Goal: Find specific page/section: Find specific page/section

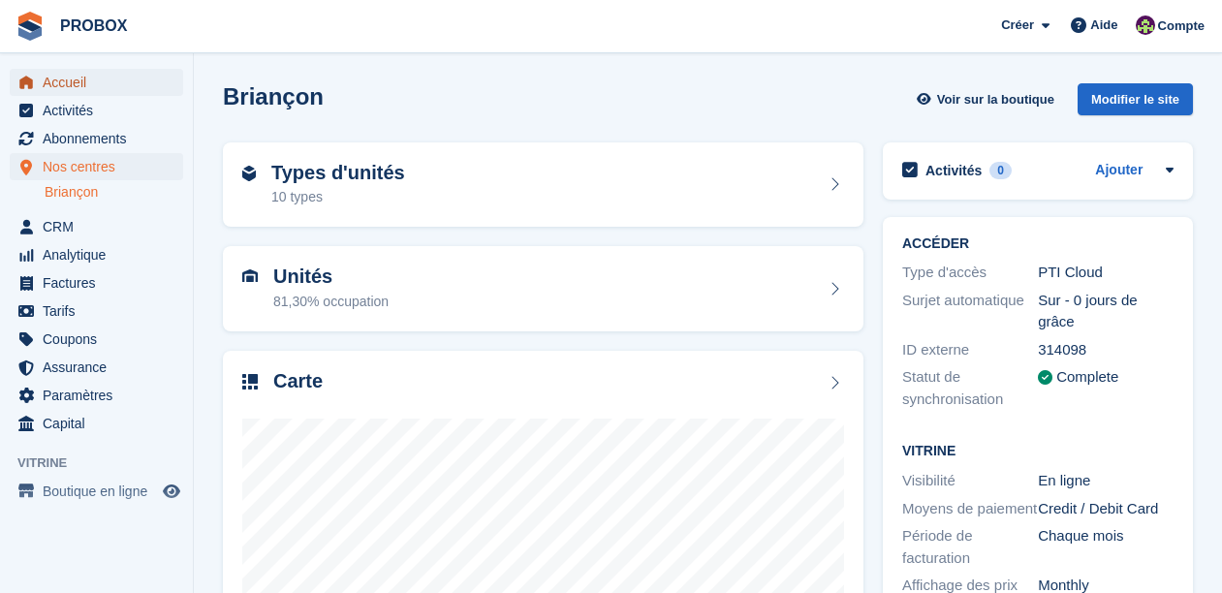
click at [79, 80] on span "Accueil" at bounding box center [101, 82] width 116 height 27
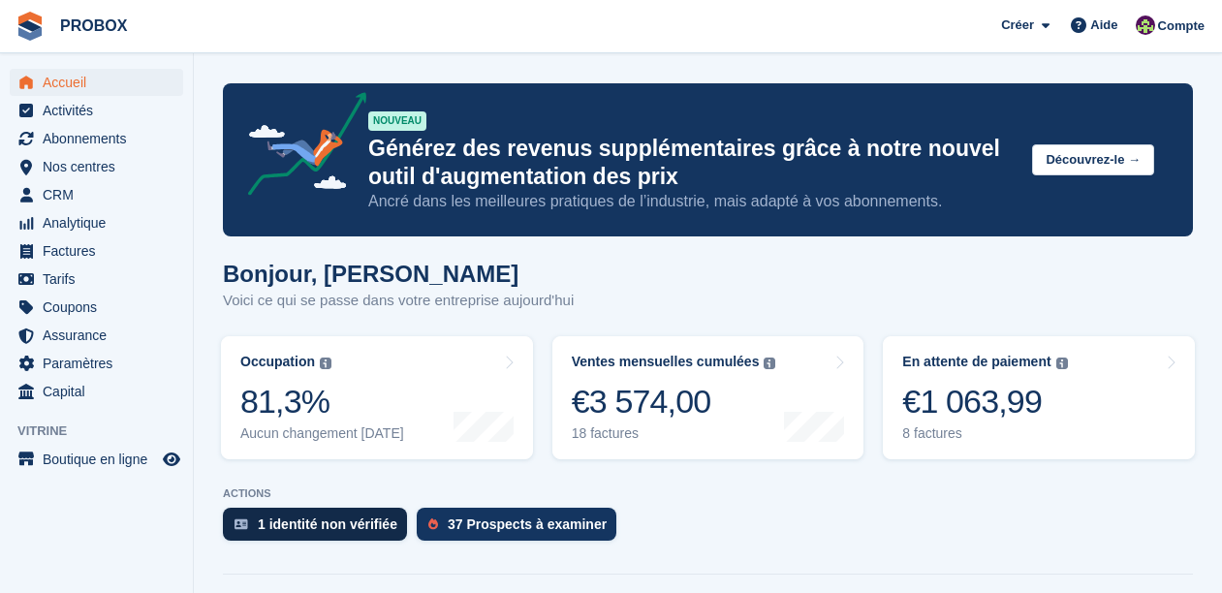
click at [364, 525] on div "1 identité non vérifiée" at bounding box center [328, 525] width 140 height 16
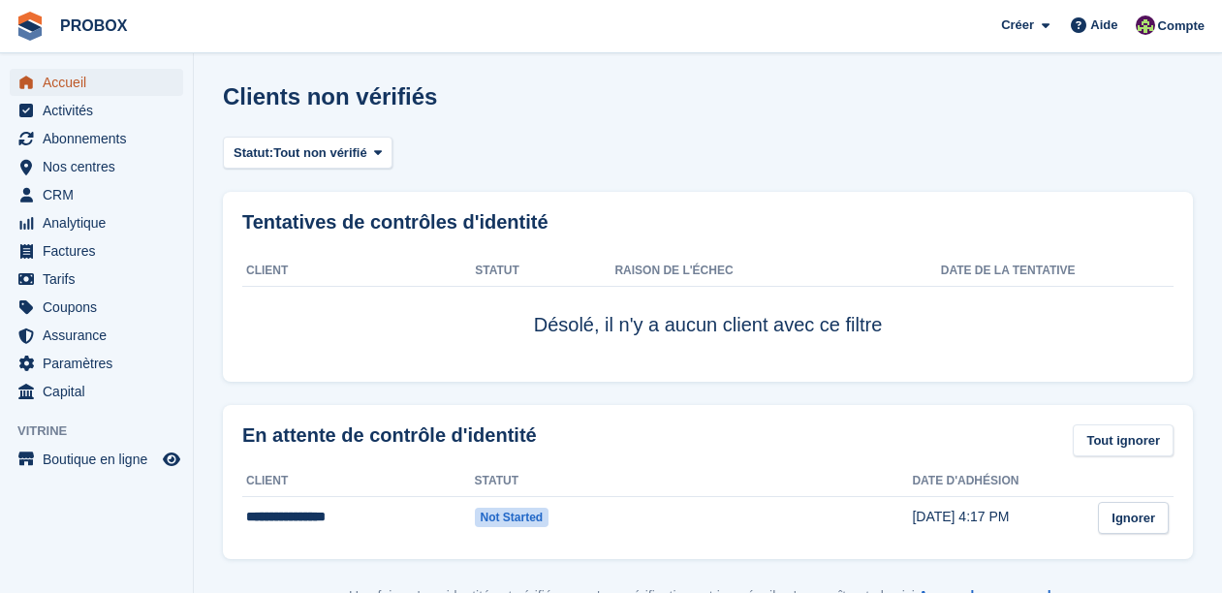
click at [88, 81] on span "Accueil" at bounding box center [101, 82] width 116 height 27
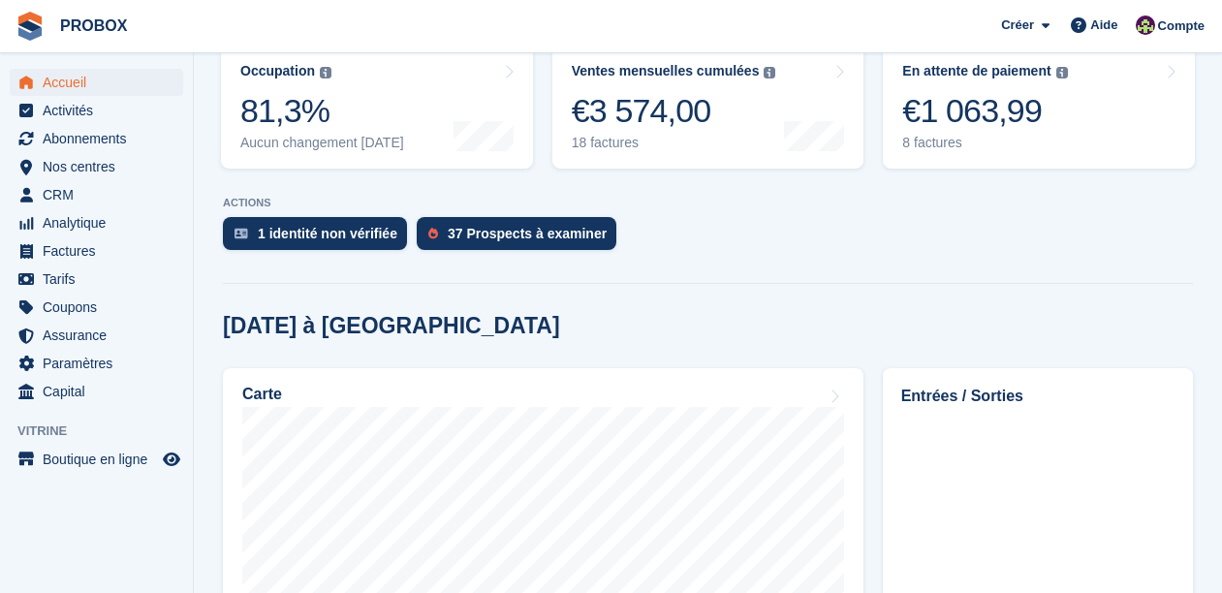
scroll to position [289, 0]
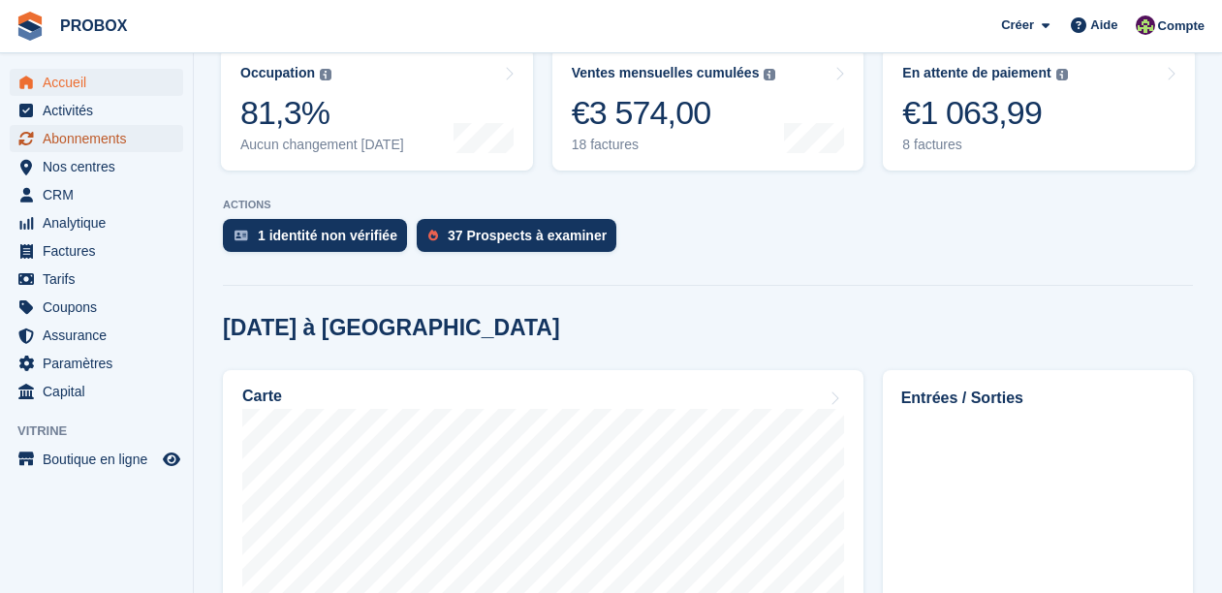
click at [90, 142] on span "Abonnements" at bounding box center [101, 138] width 116 height 27
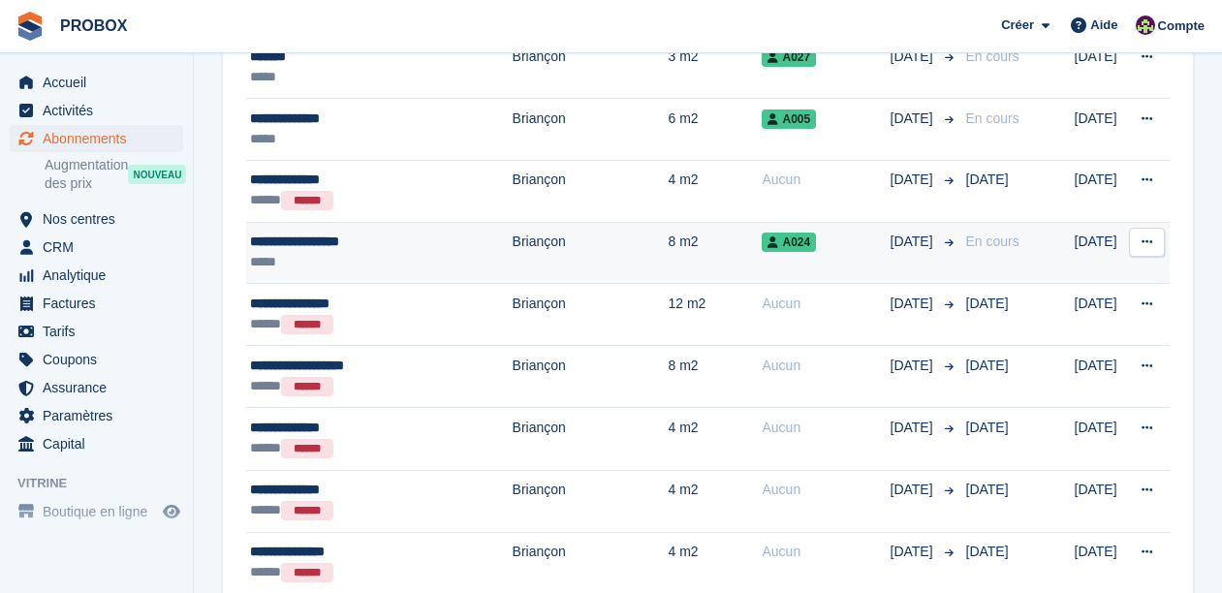
scroll to position [940, 0]
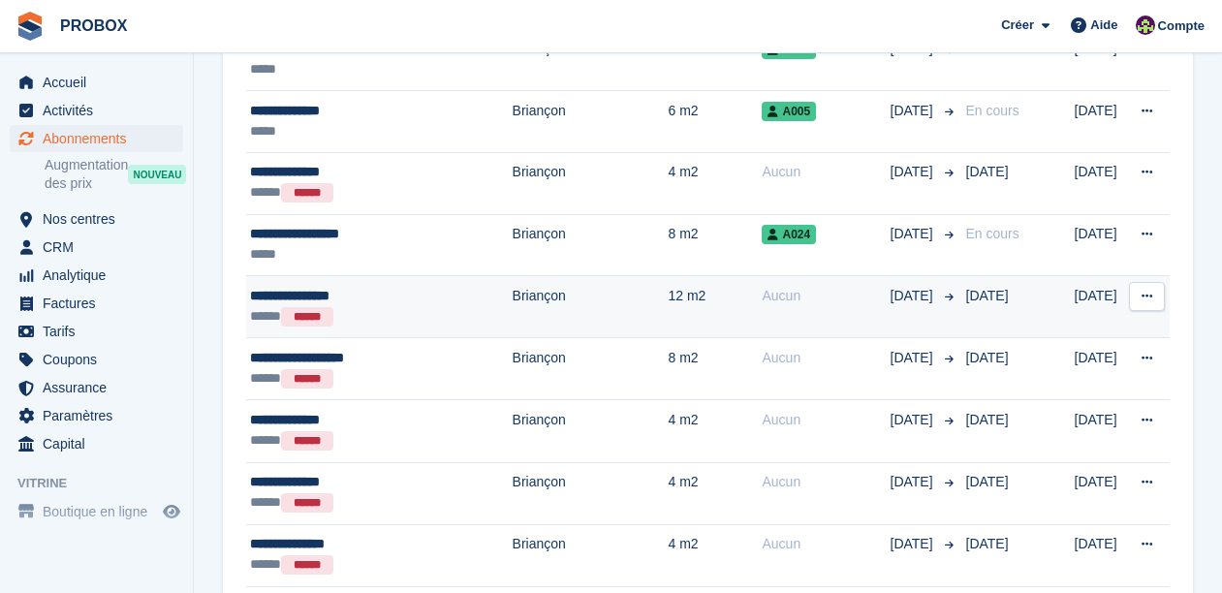
click at [421, 304] on div "**********" at bounding box center [364, 296] width 229 height 20
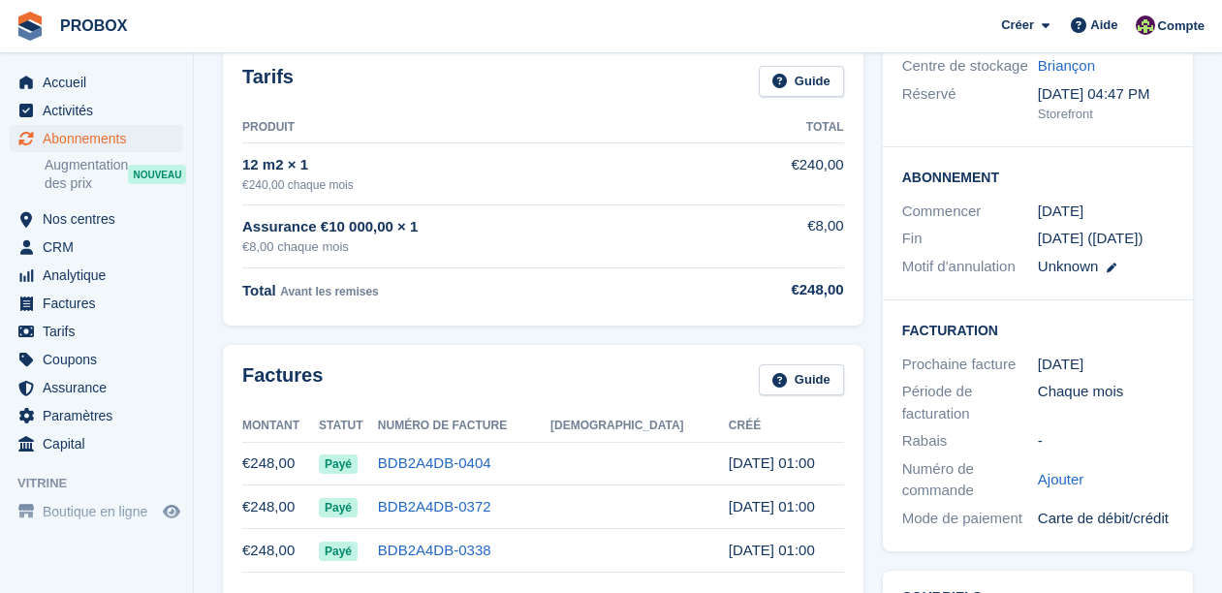
scroll to position [240, 0]
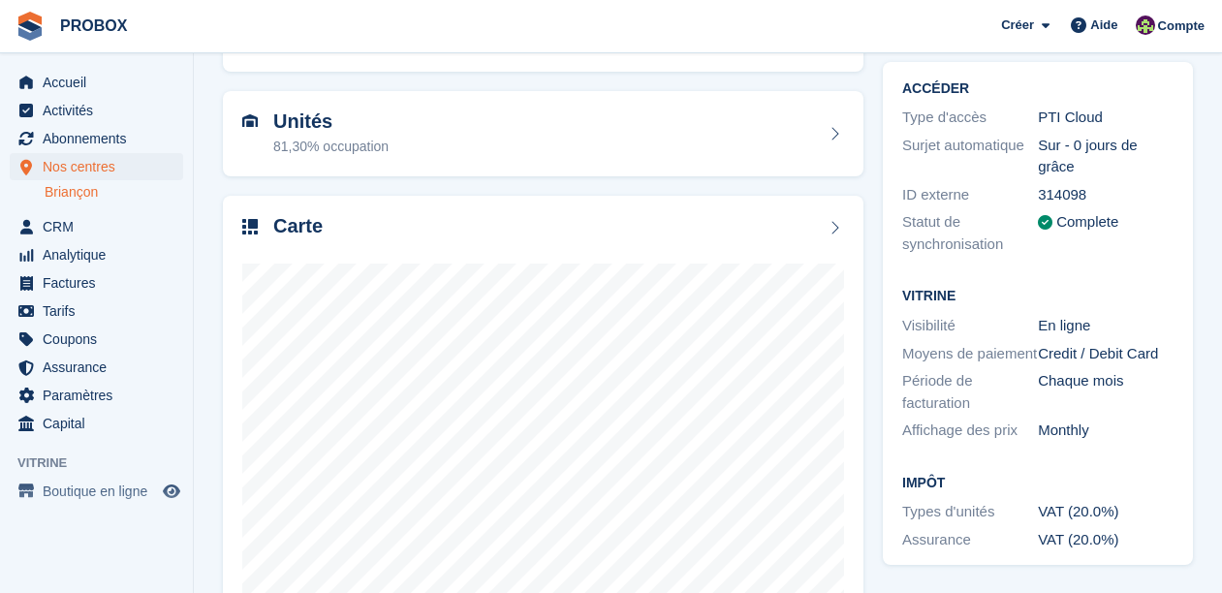
scroll to position [175, 0]
